Goal: Find specific page/section: Find specific page/section

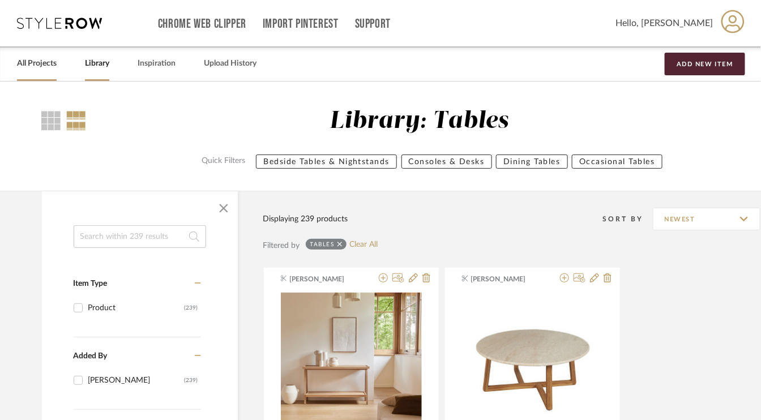
click at [35, 61] on link "All Projects" at bounding box center [37, 63] width 40 height 15
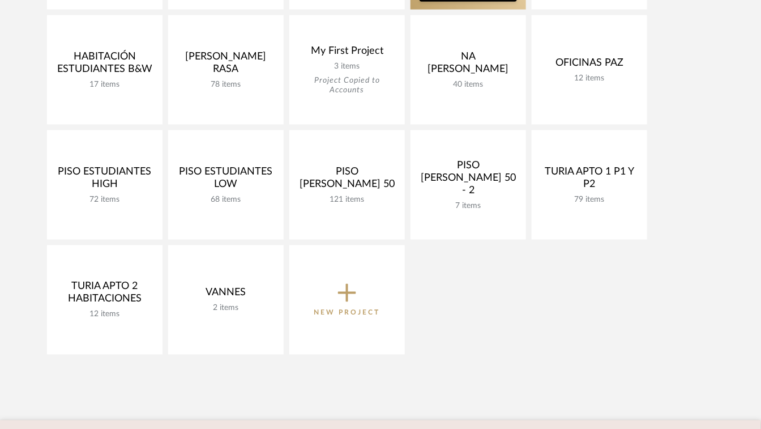
scroll to position [510, 0]
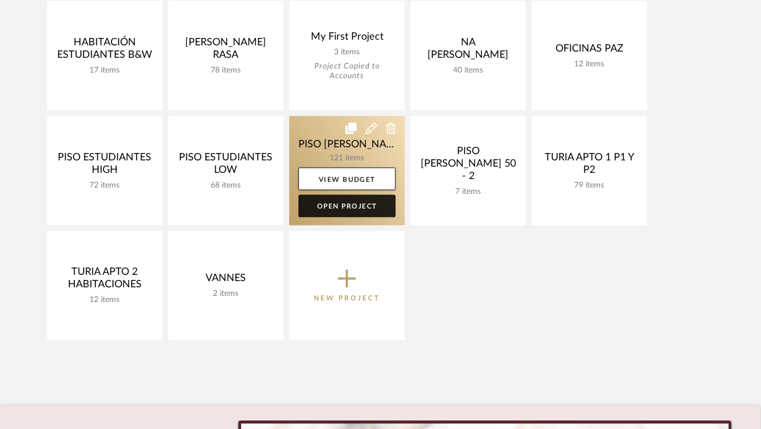
click at [358, 202] on link "Open Project" at bounding box center [346, 206] width 97 height 23
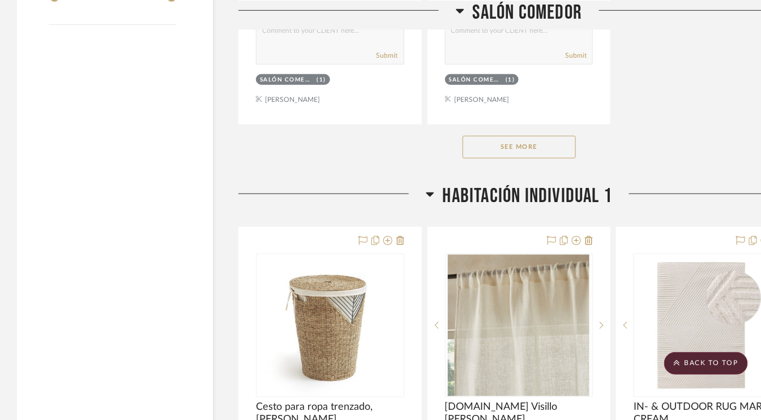
scroll to position [1755, 0]
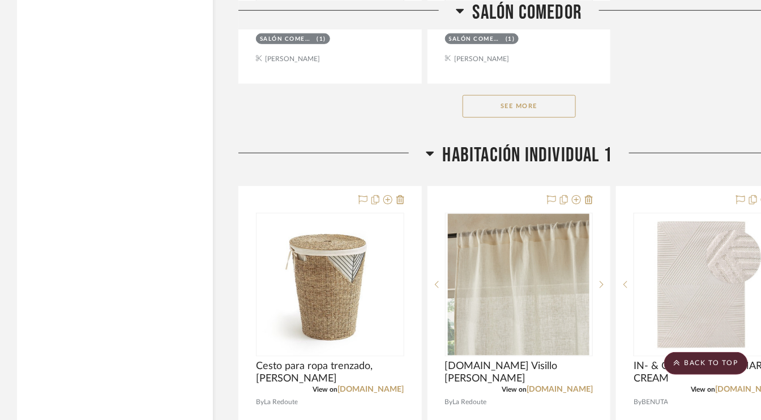
click at [551, 100] on button "See More" at bounding box center [519, 106] width 113 height 23
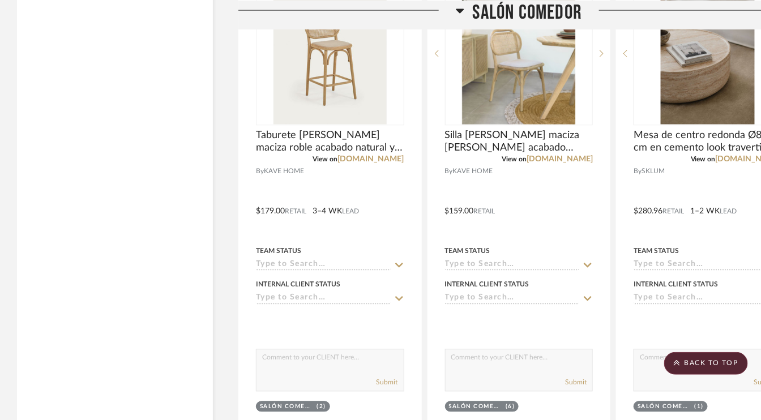
scroll to position [3398, 0]
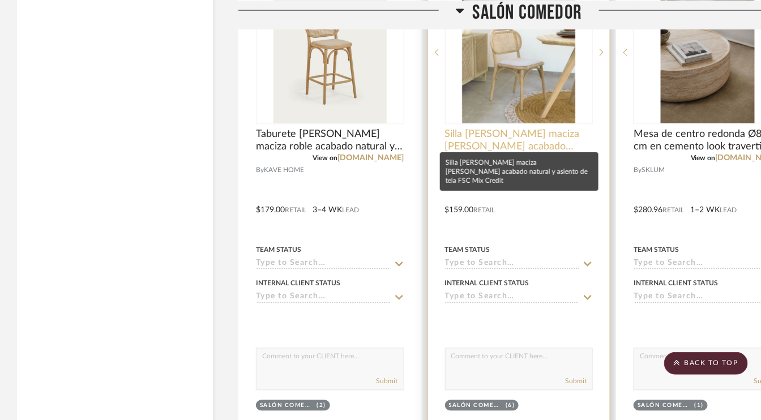
click at [519, 130] on span "Silla [PERSON_NAME] maciza [PERSON_NAME] acabado natural y asiento de tela FSC …" at bounding box center [519, 140] width 148 height 25
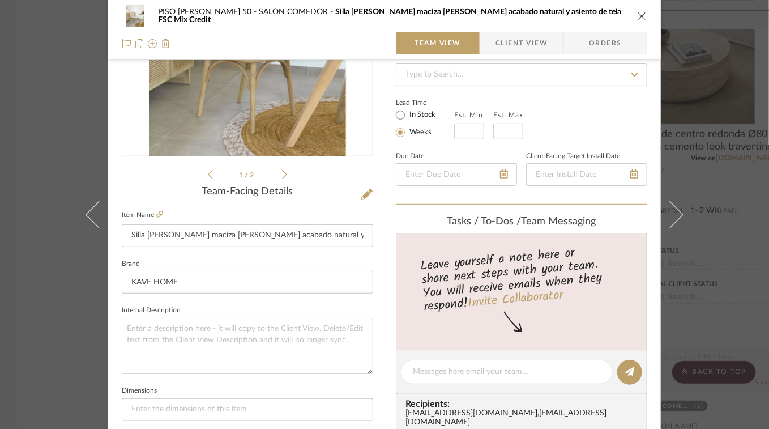
scroll to position [0, 0]
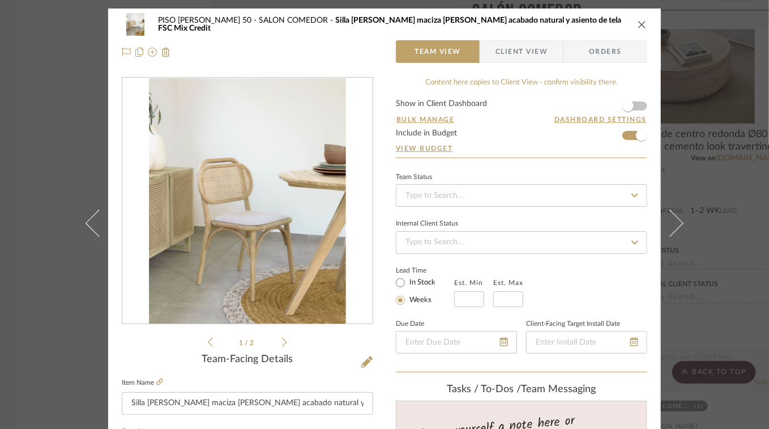
click at [640, 24] on icon "close" at bounding box center [642, 24] width 9 height 9
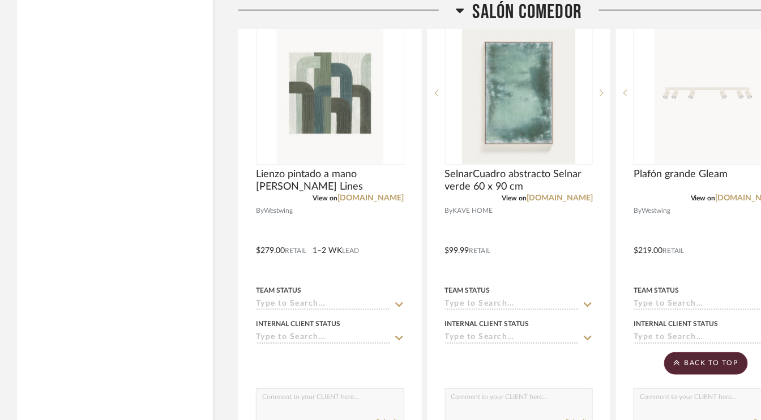
scroll to position [2322, 0]
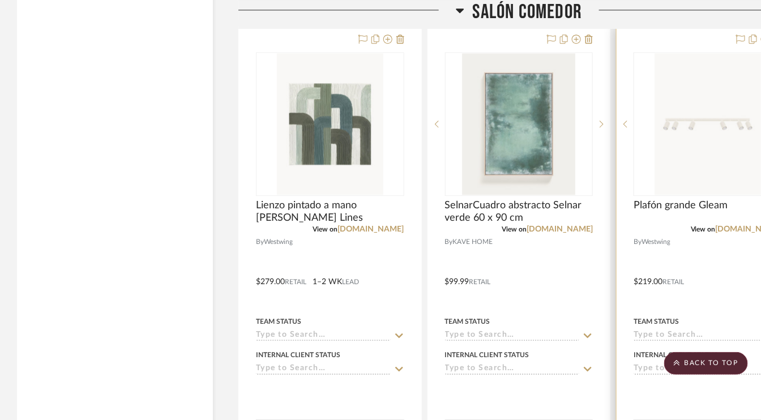
click at [712, 118] on img "0" at bounding box center [708, 124] width 106 height 142
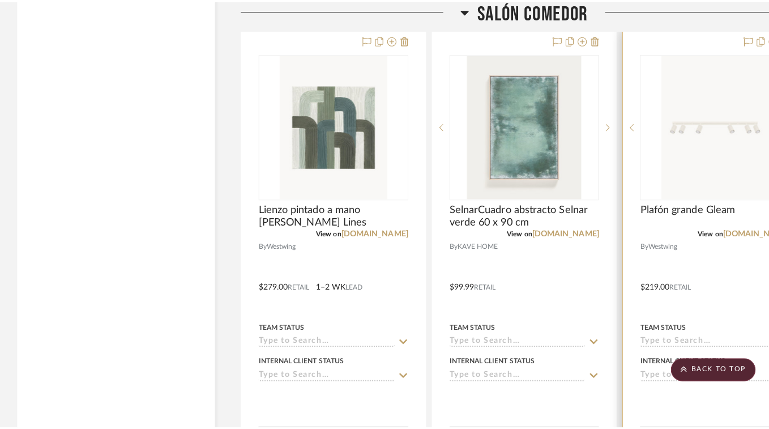
scroll to position [0, 0]
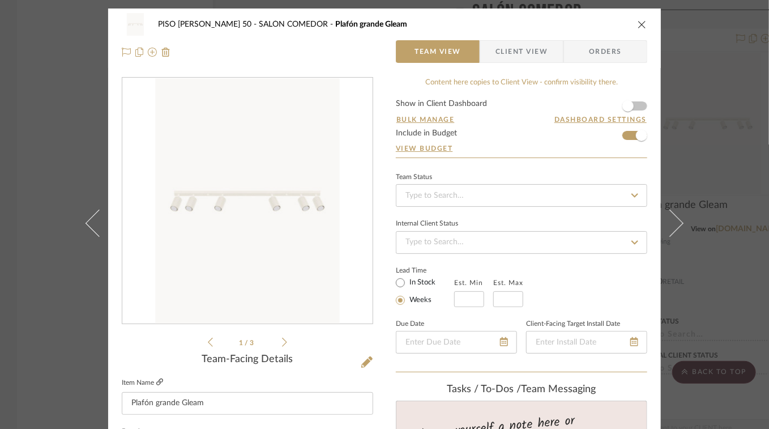
click at [157, 381] on icon at bounding box center [159, 381] width 7 height 7
click at [643, 22] on div "PISO [PERSON_NAME] 50 SALÓN COMEDOR Plafón grande Gleam Team View Client View O…" at bounding box center [384, 37] width 553 height 59
click at [642, 22] on icon "close" at bounding box center [642, 24] width 9 height 9
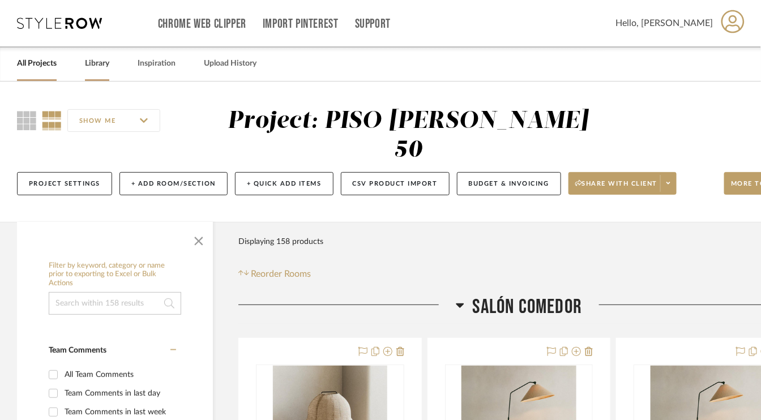
click at [104, 69] on link "Library" at bounding box center [97, 63] width 24 height 15
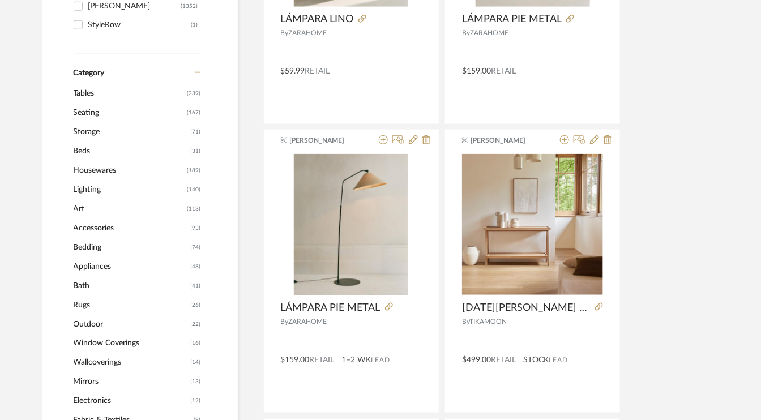
scroll to position [453, 0]
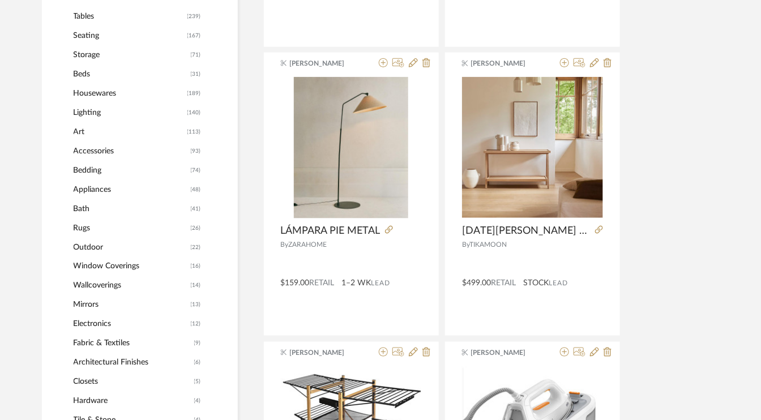
click at [90, 112] on span "Lighting" at bounding box center [129, 112] width 111 height 19
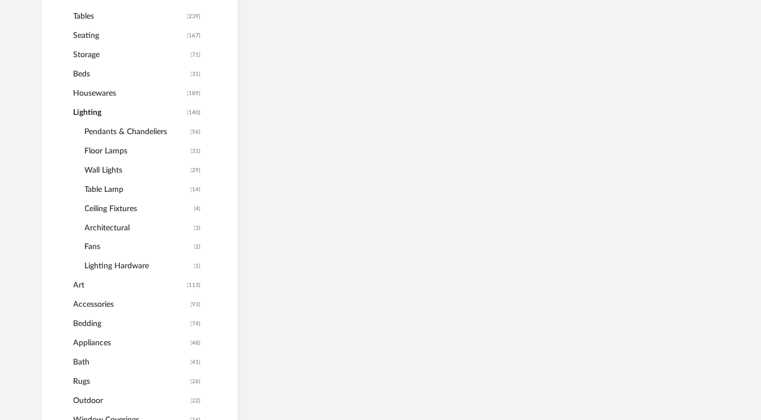
scroll to position [433, 0]
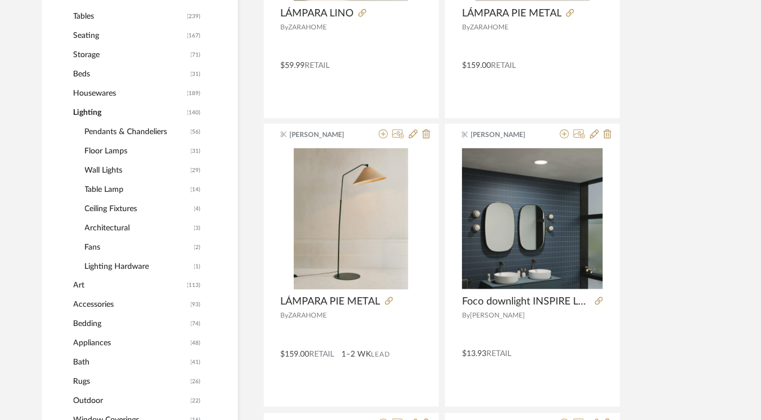
click at [122, 208] on span "Ceiling Fixtures" at bounding box center [138, 208] width 106 height 19
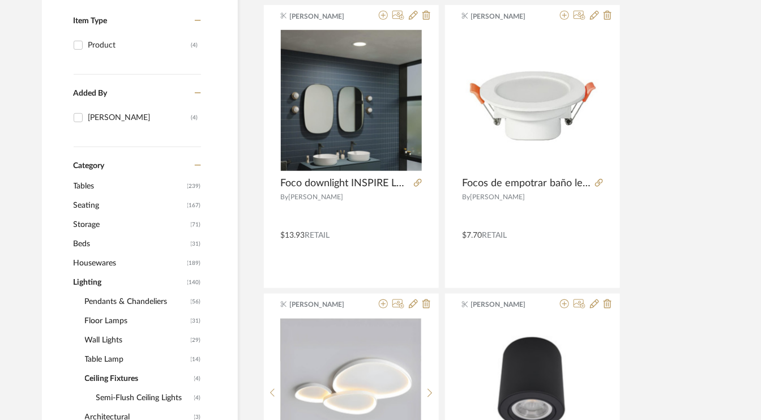
scroll to position [263, 0]
click at [143, 301] on span "Pendants & Chandeliers" at bounding box center [136, 301] width 103 height 19
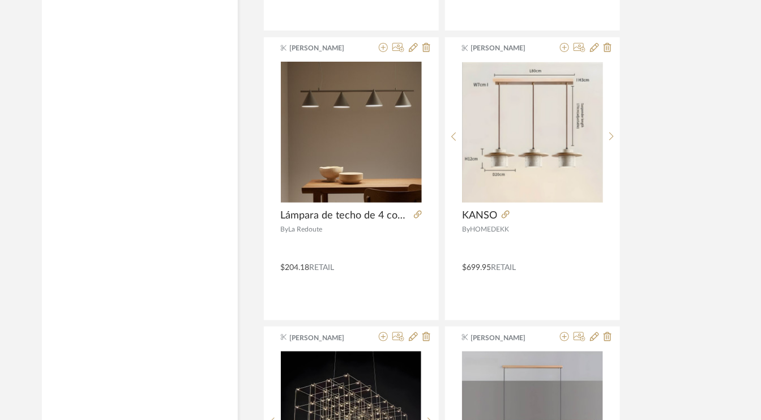
scroll to position [1678, 0]
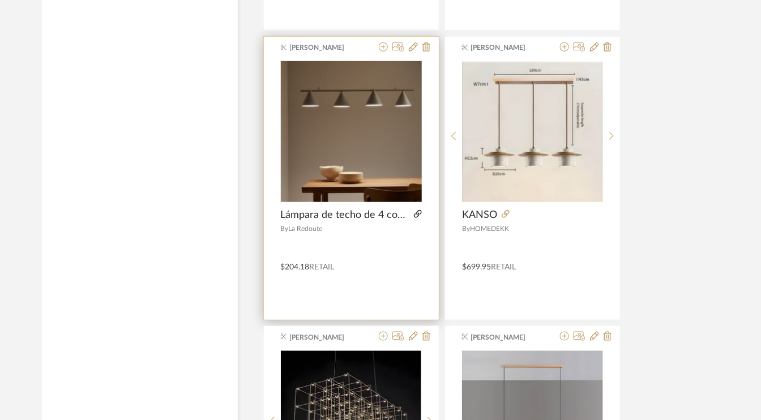
click at [416, 213] on icon at bounding box center [418, 214] width 8 height 8
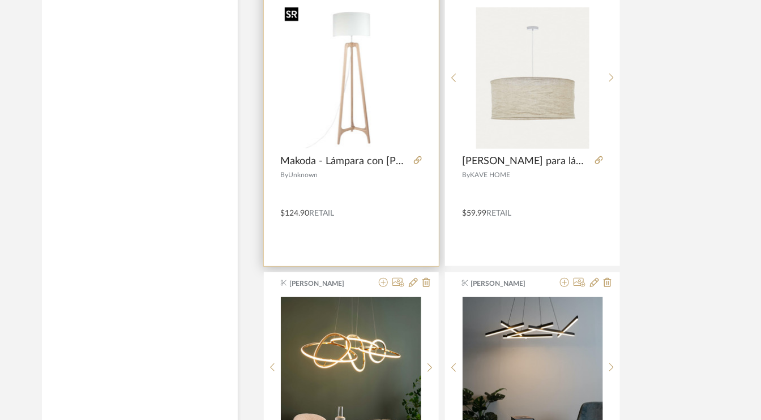
scroll to position [2924, 0]
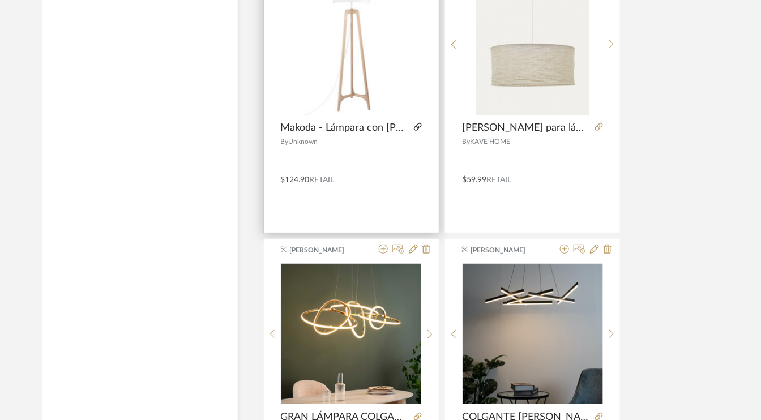
click at [420, 123] on icon at bounding box center [418, 127] width 8 height 8
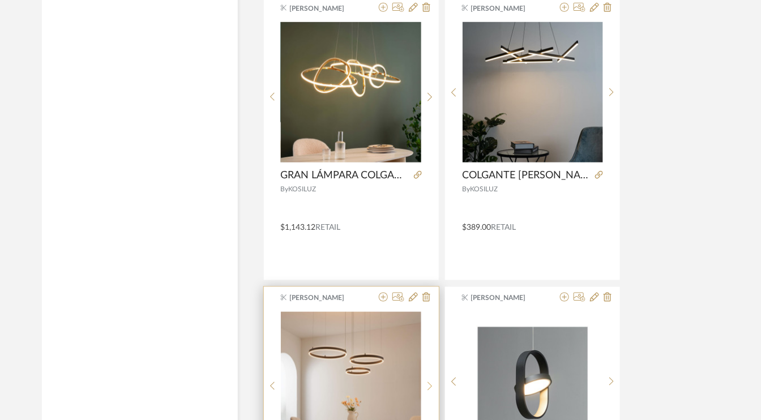
scroll to position [3151, 0]
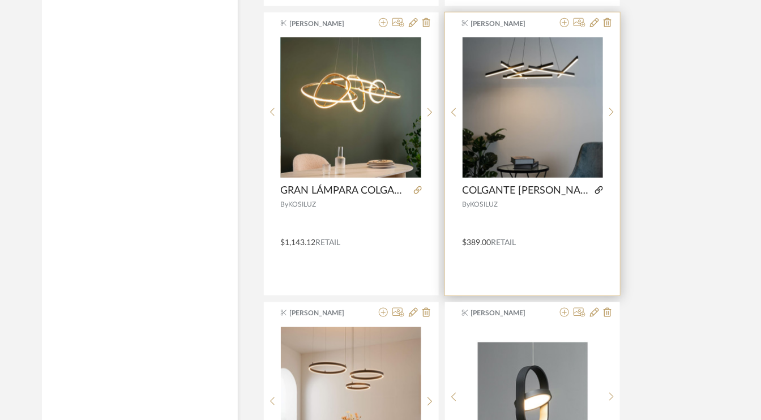
click at [601, 186] on icon at bounding box center [599, 190] width 8 height 8
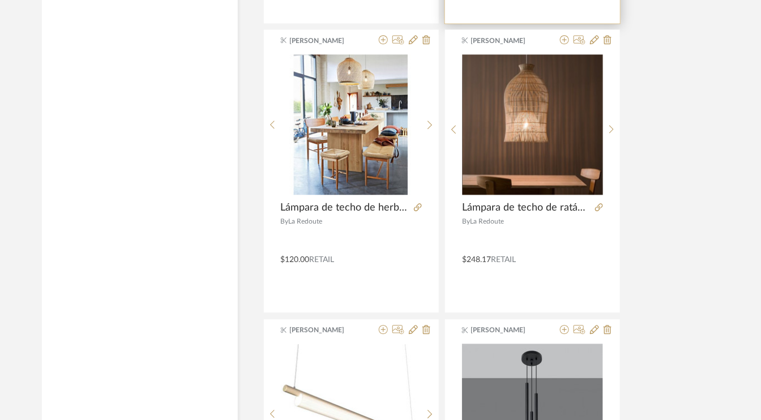
scroll to position [3717, 0]
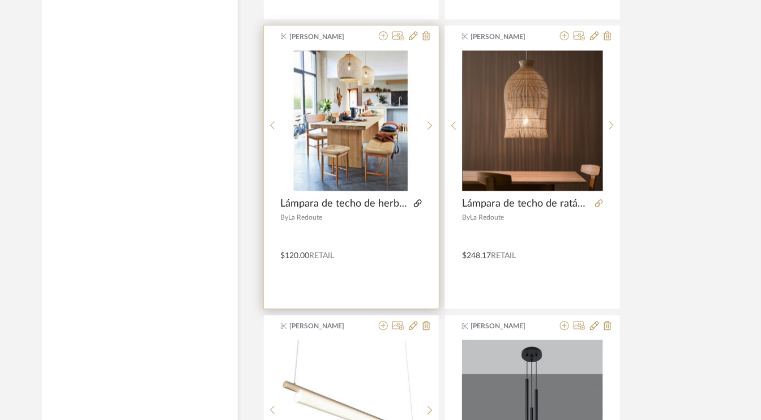
click at [419, 199] on icon at bounding box center [418, 203] width 8 height 8
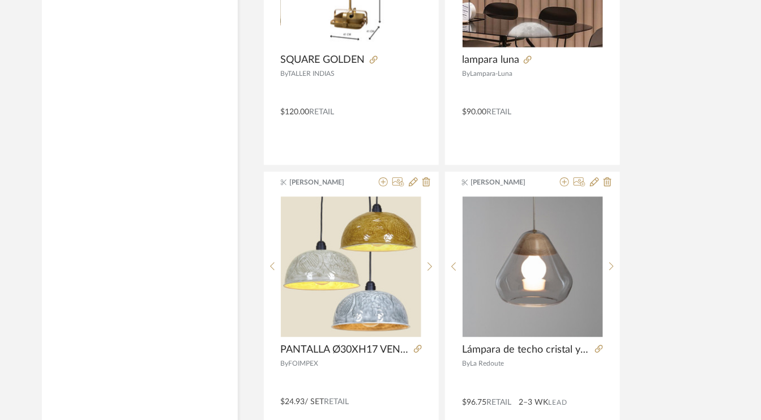
scroll to position [5133, 0]
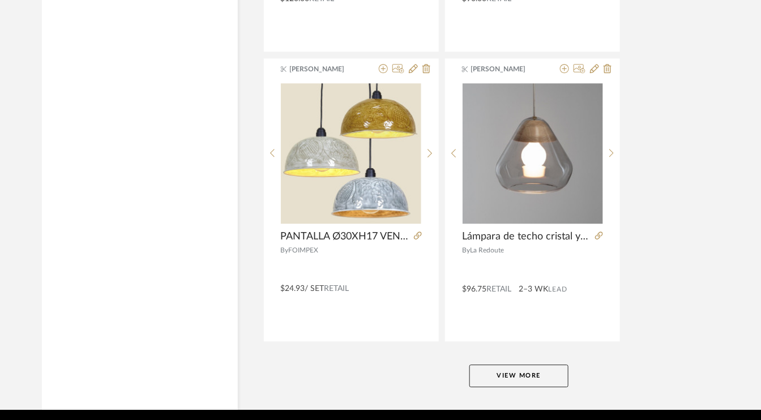
click at [525, 365] on button "View More" at bounding box center [518, 376] width 99 height 23
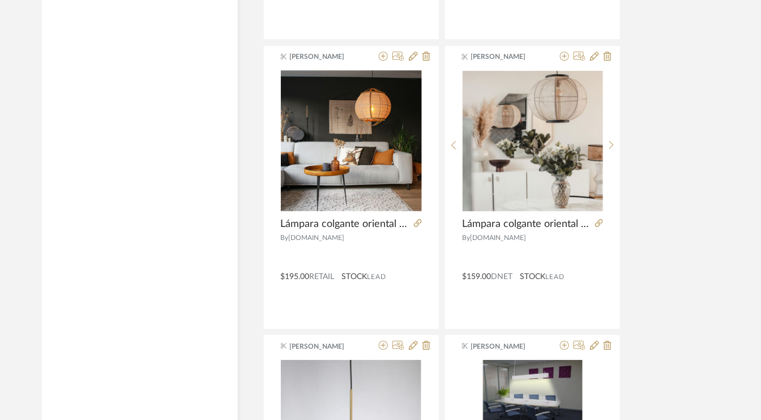
scroll to position [6888, 0]
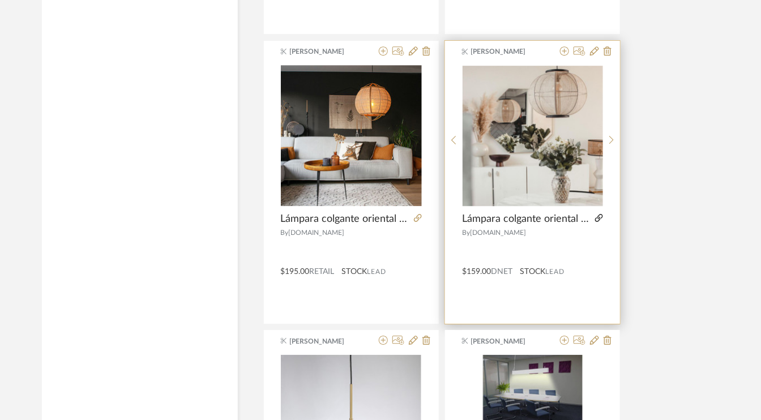
click at [599, 214] on icon at bounding box center [599, 218] width 8 height 8
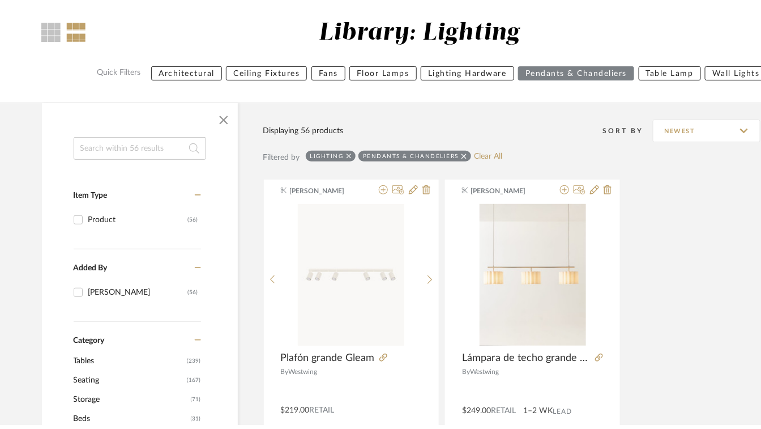
scroll to position [0, 0]
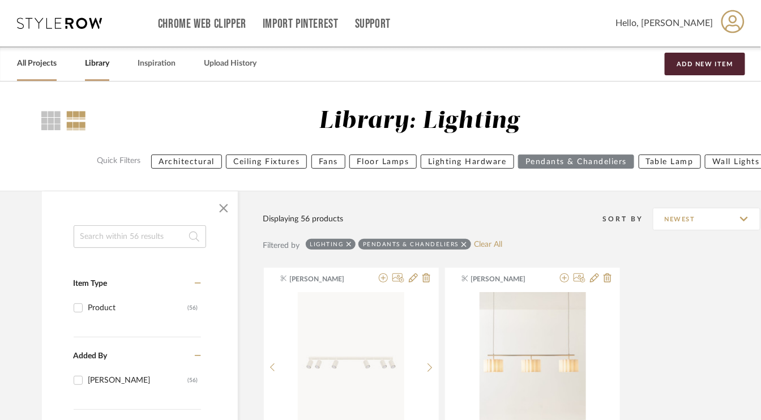
click at [44, 61] on link "All Projects" at bounding box center [37, 63] width 40 height 15
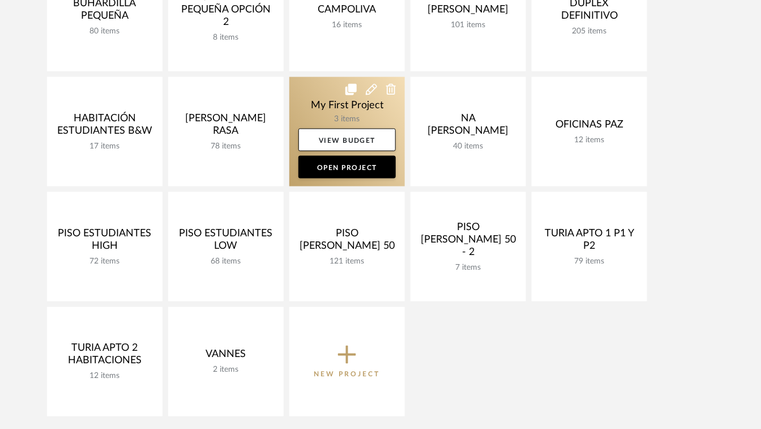
scroll to position [453, 0]
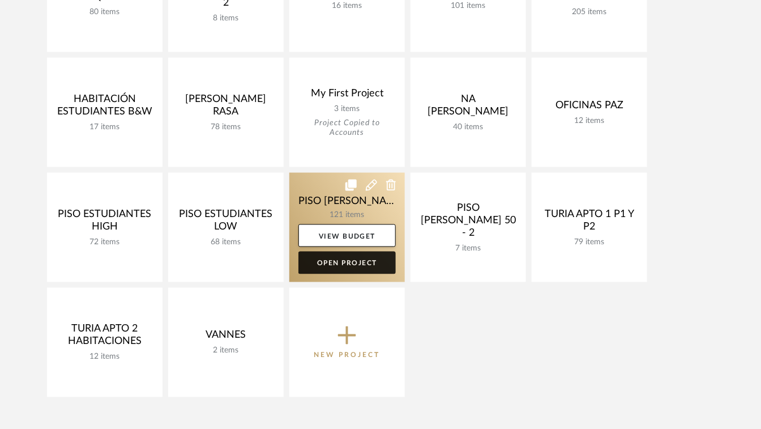
click at [362, 265] on link "Open Project" at bounding box center [346, 262] width 97 height 23
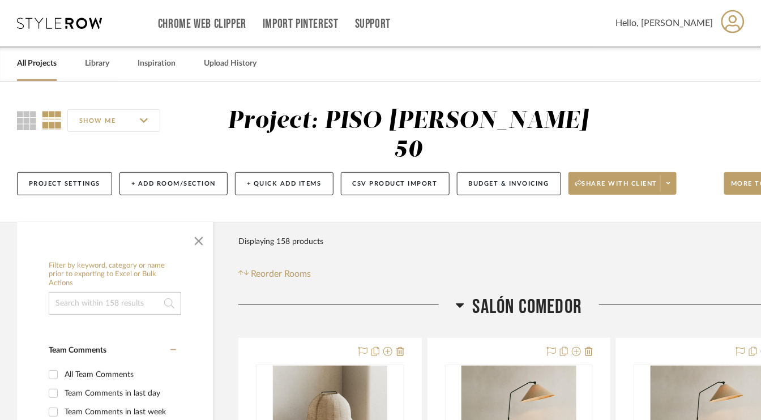
scroll to position [113, 0]
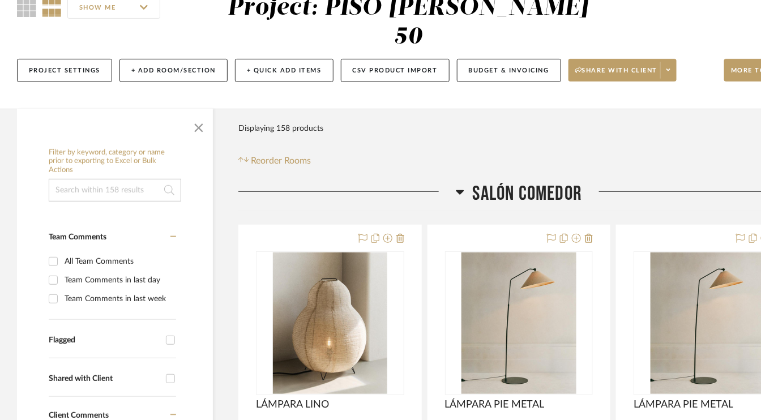
click at [461, 192] on icon at bounding box center [460, 192] width 8 height 5
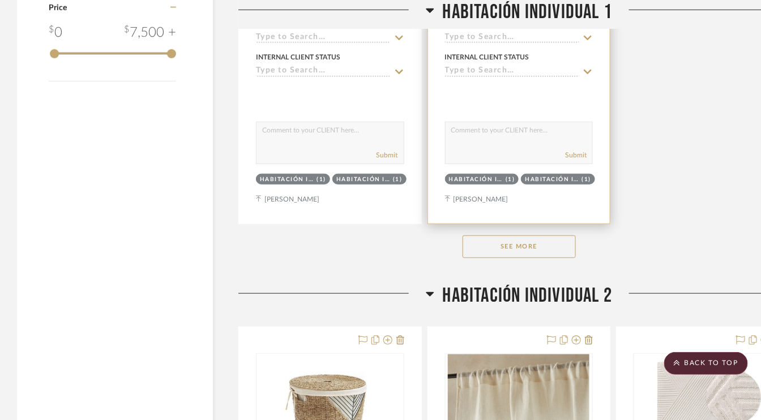
scroll to position [1699, 0]
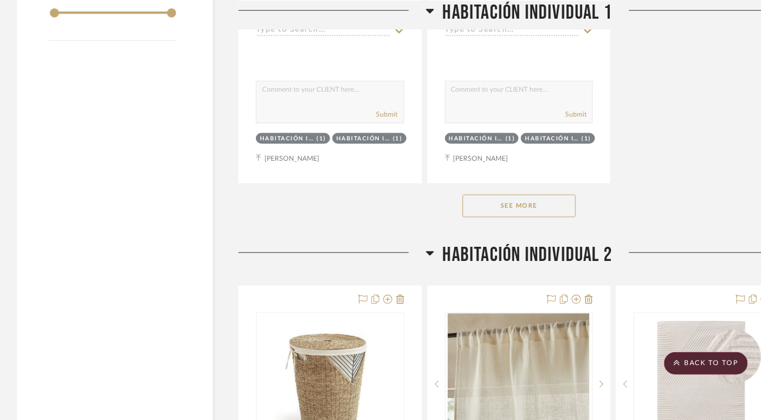
click at [528, 203] on button "See More" at bounding box center [519, 206] width 113 height 23
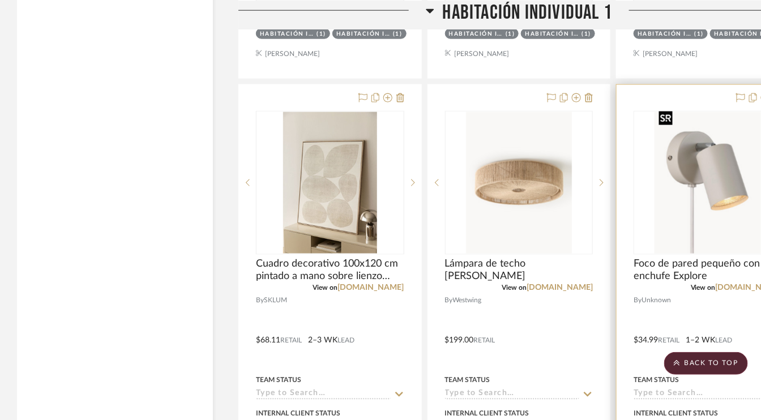
scroll to position [3398, 0]
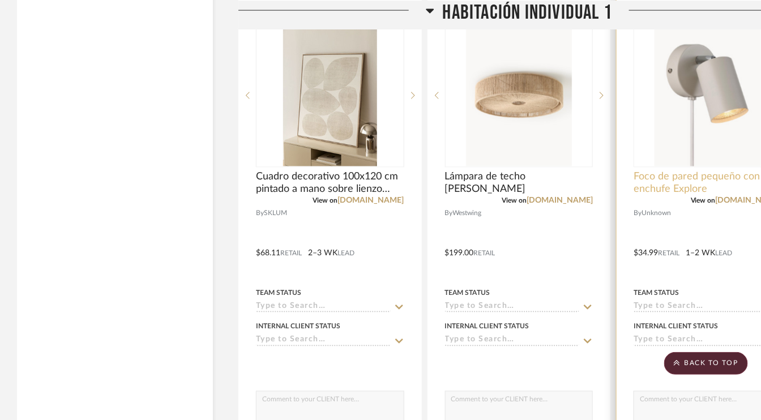
click at [702, 171] on span "Foco de pared pequeño con enchufe Explore" at bounding box center [708, 183] width 148 height 25
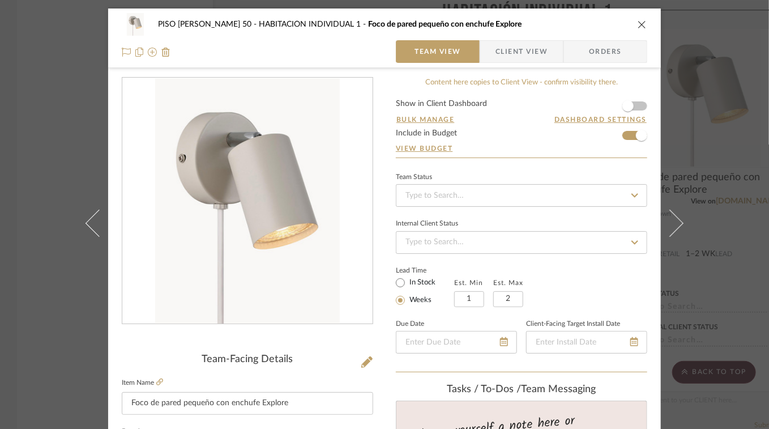
scroll to position [170, 0]
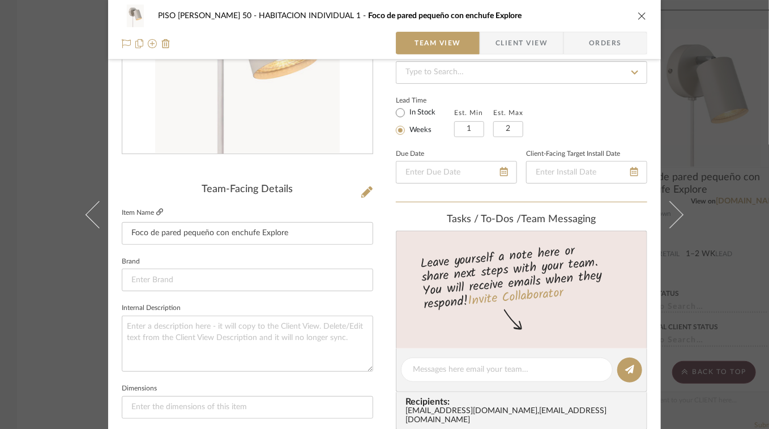
click at [159, 210] on icon at bounding box center [159, 211] width 7 height 7
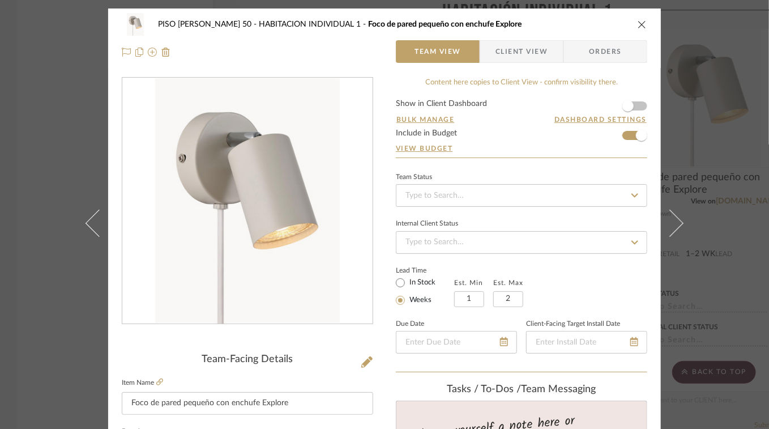
click at [639, 24] on icon "close" at bounding box center [642, 24] width 9 height 9
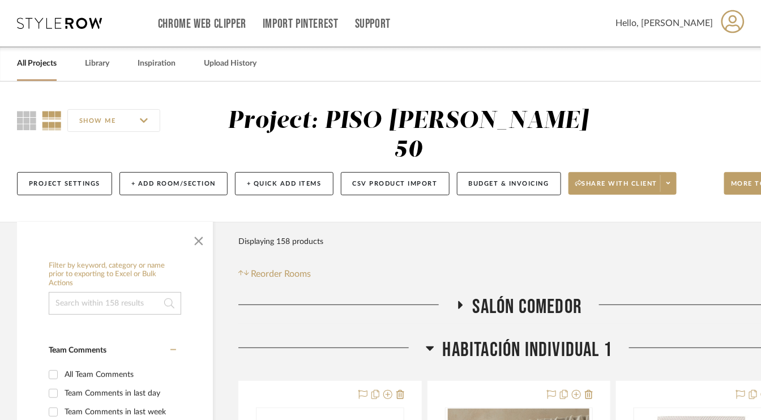
click at [42, 65] on link "All Projects" at bounding box center [37, 63] width 40 height 15
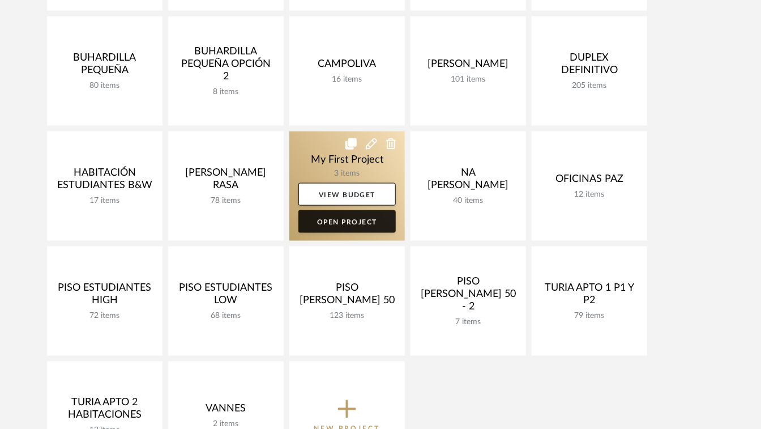
scroll to position [510, 0]
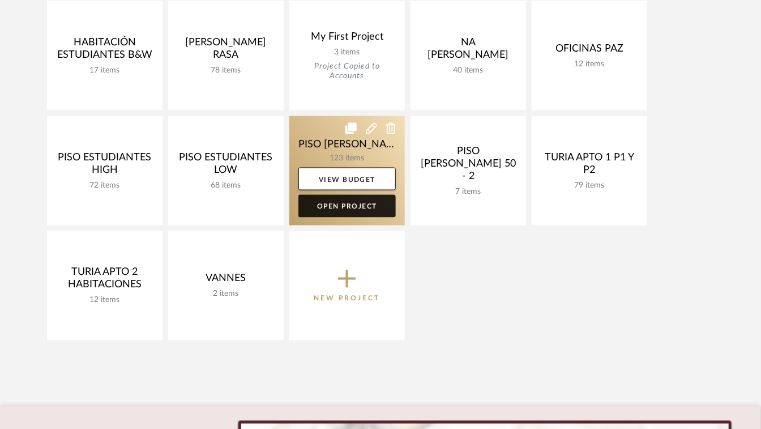
click at [345, 207] on link "Open Project" at bounding box center [346, 206] width 97 height 23
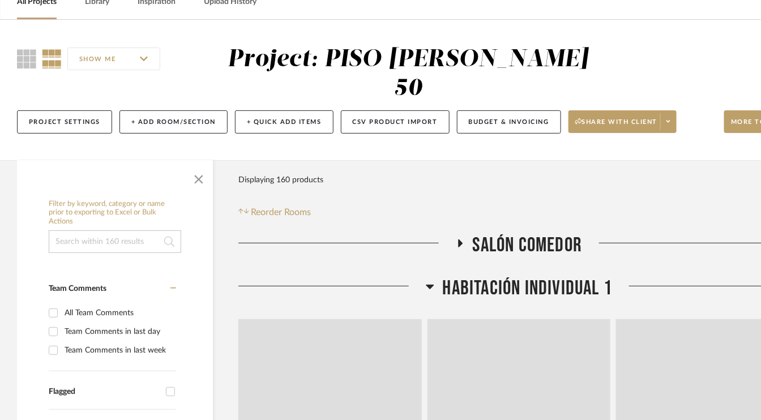
scroll to position [227, 0]
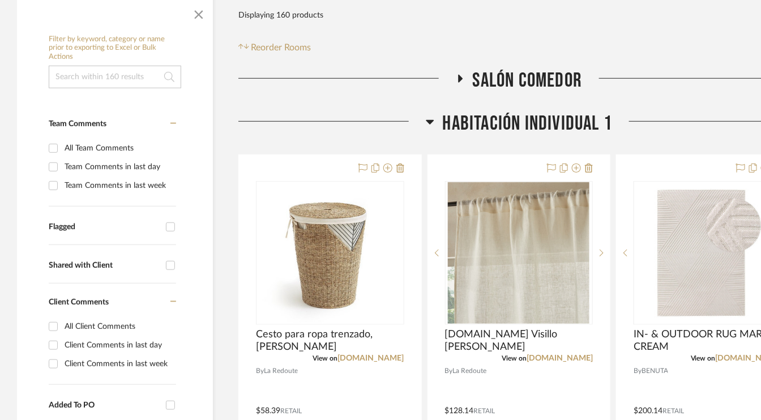
click at [457, 76] on icon at bounding box center [460, 78] width 14 height 8
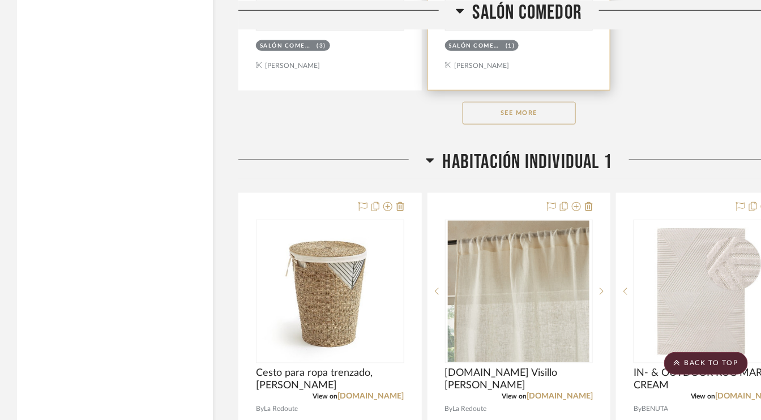
scroll to position [1755, 0]
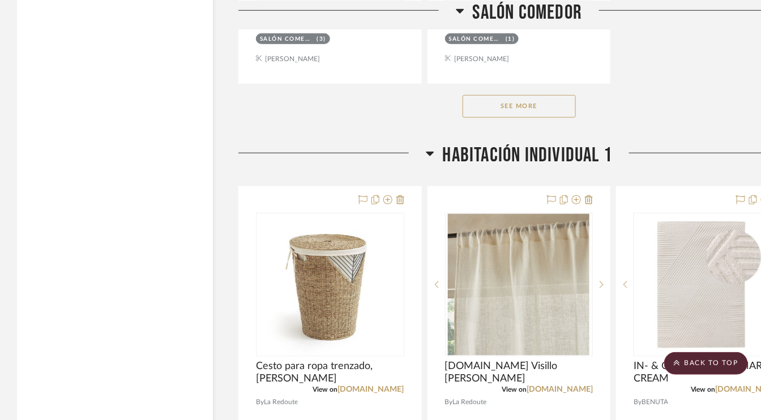
click at [535, 105] on button "See More" at bounding box center [519, 106] width 113 height 23
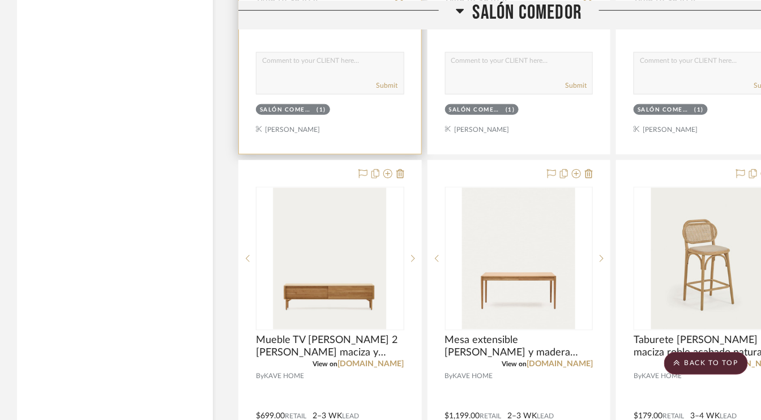
scroll to position [3284, 0]
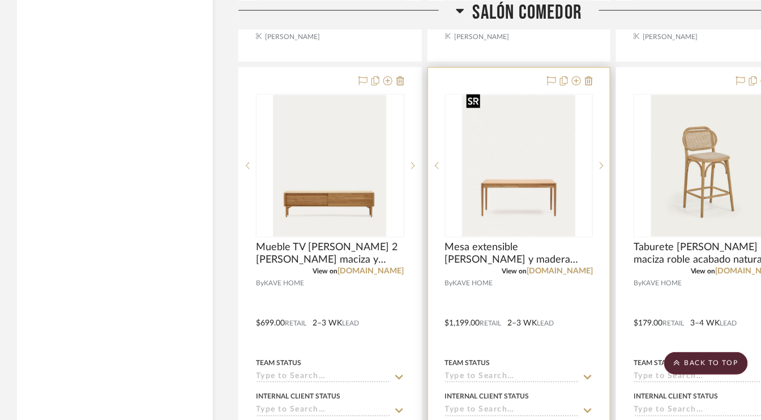
click at [531, 176] on img "0" at bounding box center [518, 166] width 113 height 142
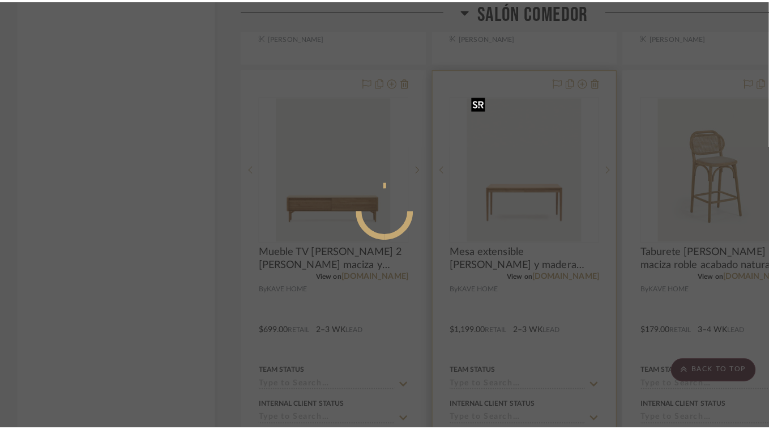
scroll to position [0, 0]
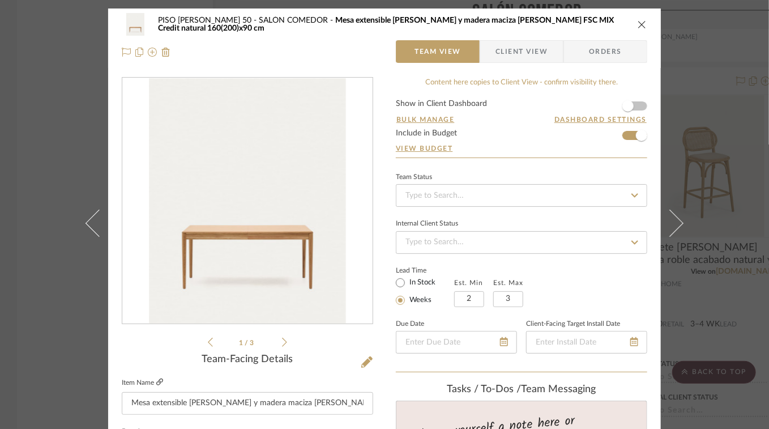
click at [156, 379] on icon at bounding box center [159, 381] width 7 height 7
click at [641, 23] on icon "close" at bounding box center [642, 24] width 9 height 9
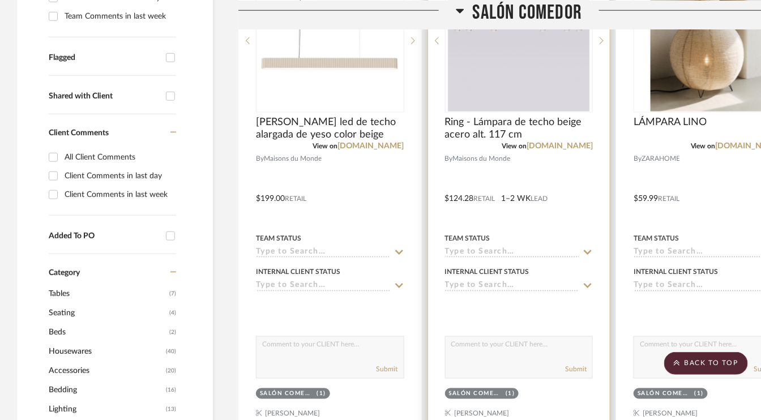
scroll to position [396, 0]
click at [729, 93] on img "0" at bounding box center [708, 40] width 114 height 142
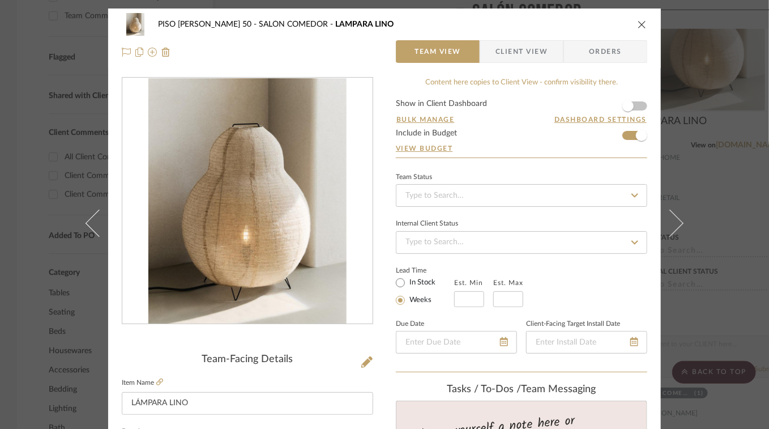
scroll to position [170, 0]
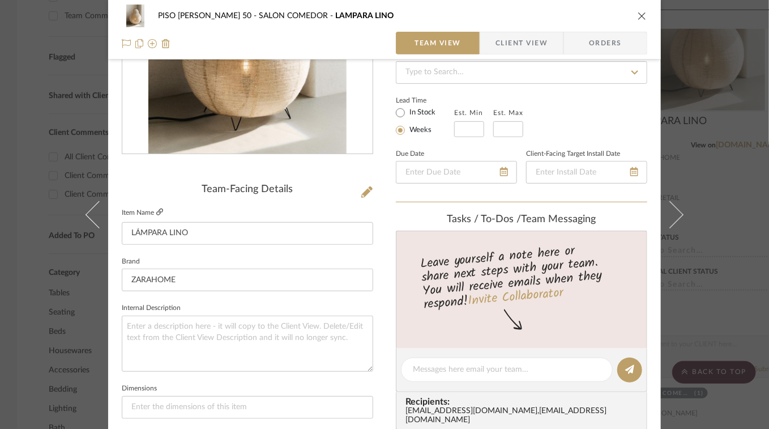
click at [157, 213] on icon at bounding box center [159, 211] width 7 height 7
click at [638, 16] on icon "close" at bounding box center [642, 15] width 9 height 9
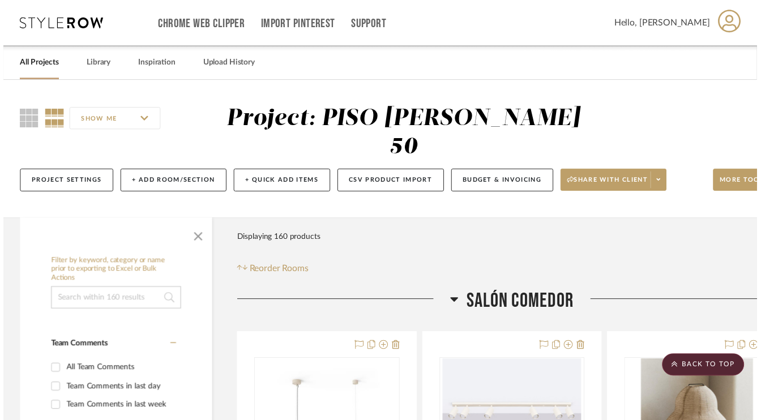
scroll to position [396, 0]
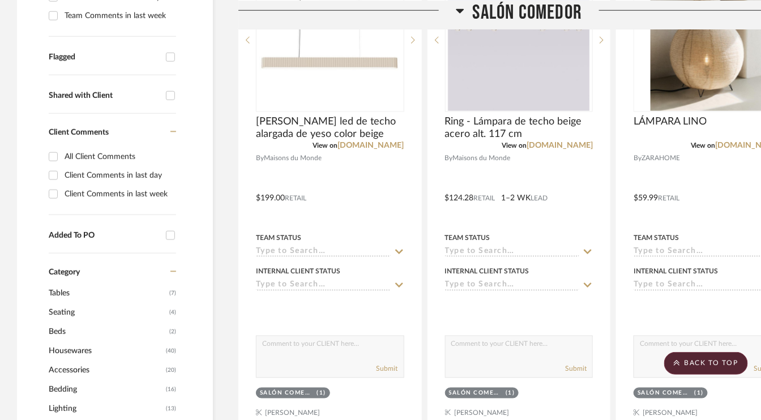
click at [461, 12] on icon at bounding box center [460, 10] width 8 height 14
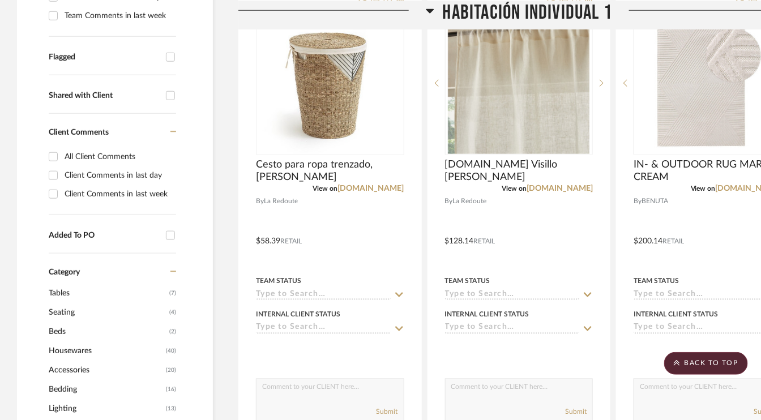
click at [428, 9] on icon at bounding box center [430, 10] width 8 height 5
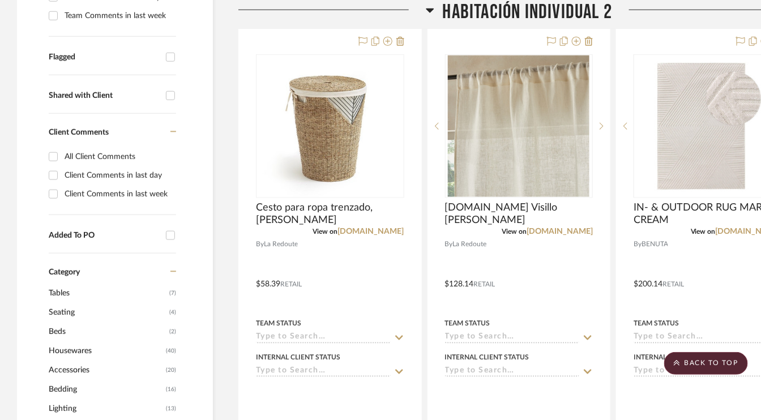
click at [428, 9] on icon at bounding box center [430, 10] width 8 height 5
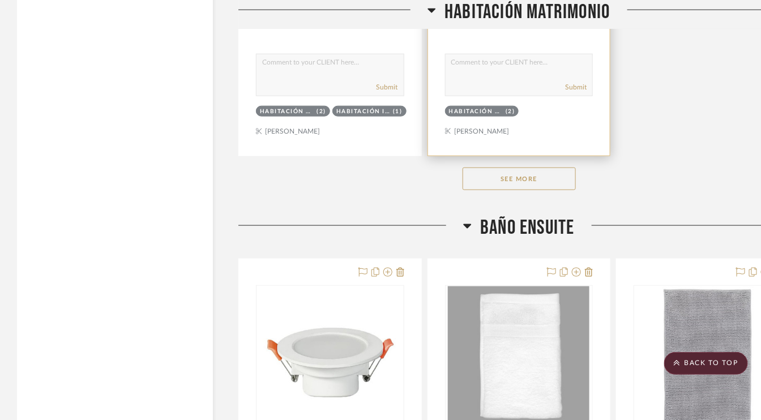
scroll to position [1812, 0]
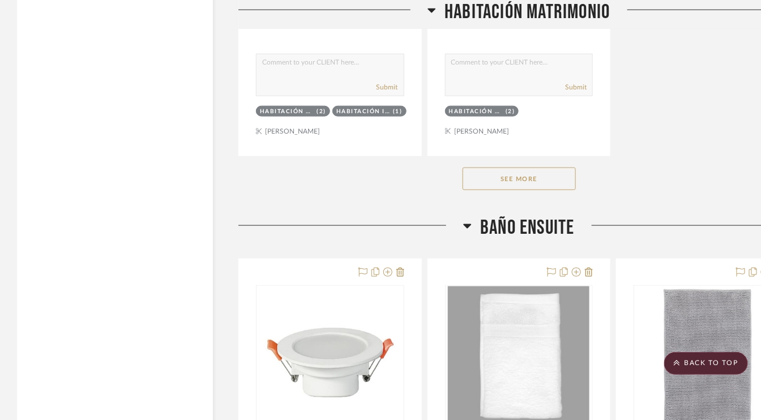
click at [522, 177] on button "See More" at bounding box center [519, 179] width 113 height 23
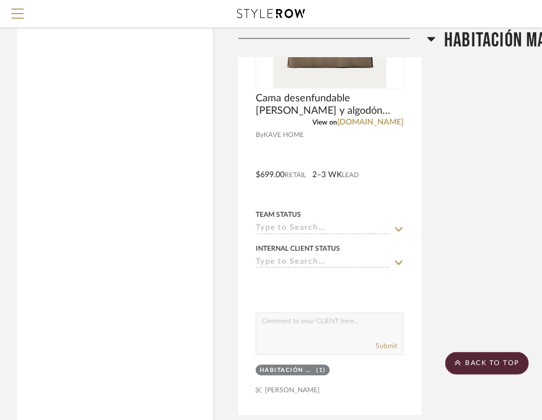
scroll to position [3511, 0]
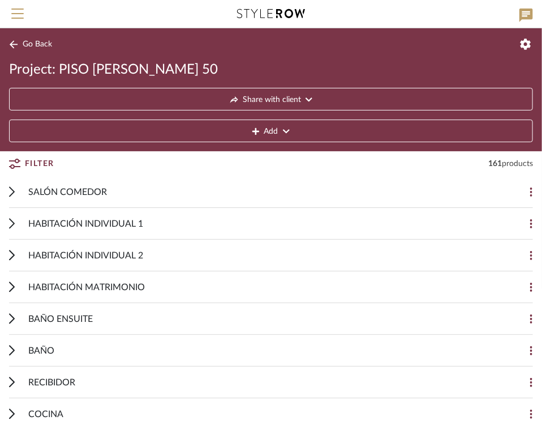
click at [112, 285] on span "HABITACIÓN MATRIMONIO" at bounding box center [86, 287] width 117 height 14
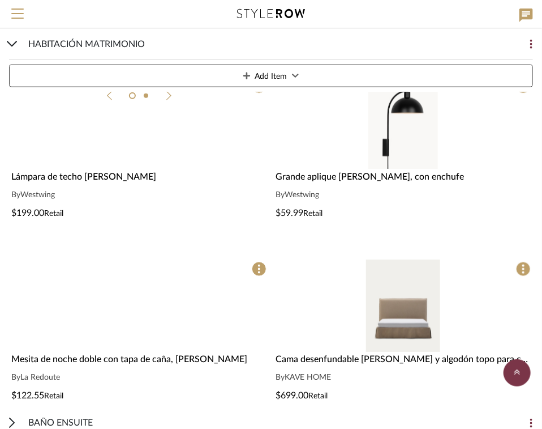
scroll to position [1812, 0]
